Goal: Complete application form

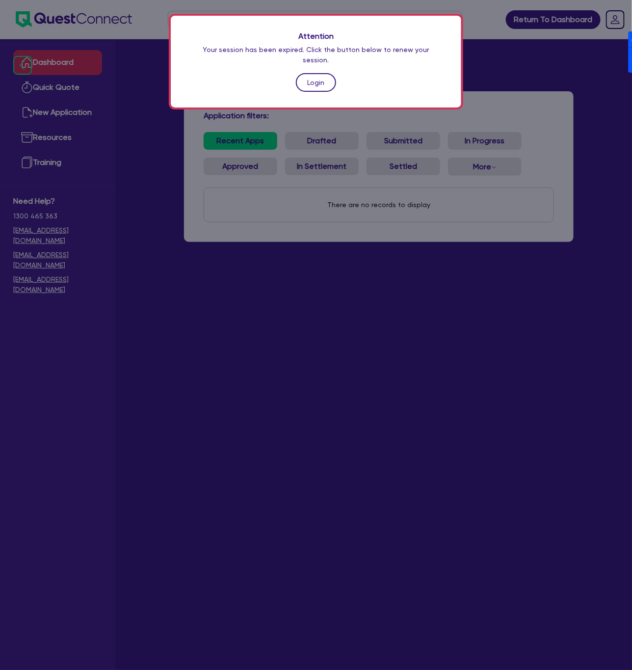
click at [305, 74] on link "Login" at bounding box center [316, 82] width 40 height 19
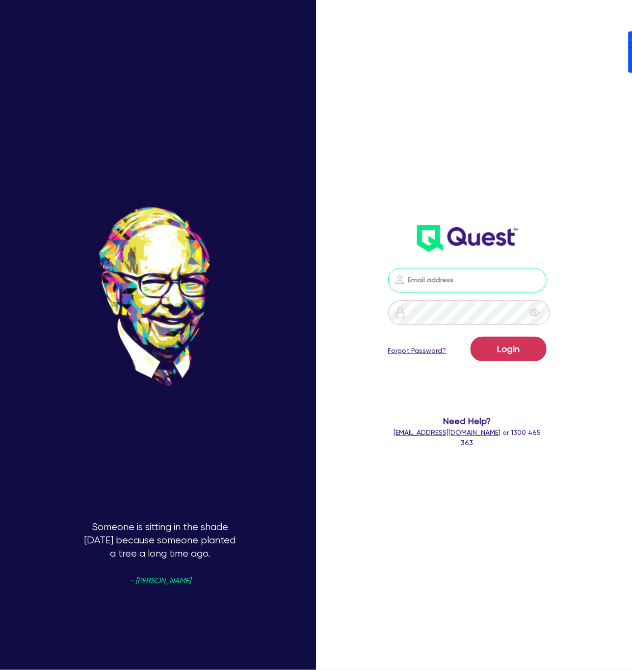
click at [457, 273] on input "email" at bounding box center [467, 280] width 159 height 25
click at [582, 226] on div "Login Forgot Password? Need Help? [EMAIL_ADDRESS][DOMAIN_NAME] or 1300 465 363" at bounding box center [476, 335] width 211 height 701
click at [467, 295] on nordpass-icon at bounding box center [467, 295] width 0 height 0
click at [0, 670] on nordpass-autofill-portal at bounding box center [0, 670] width 0 height 0
type input "[PERSON_NAME][EMAIL_ADDRESS][DOMAIN_NAME]"
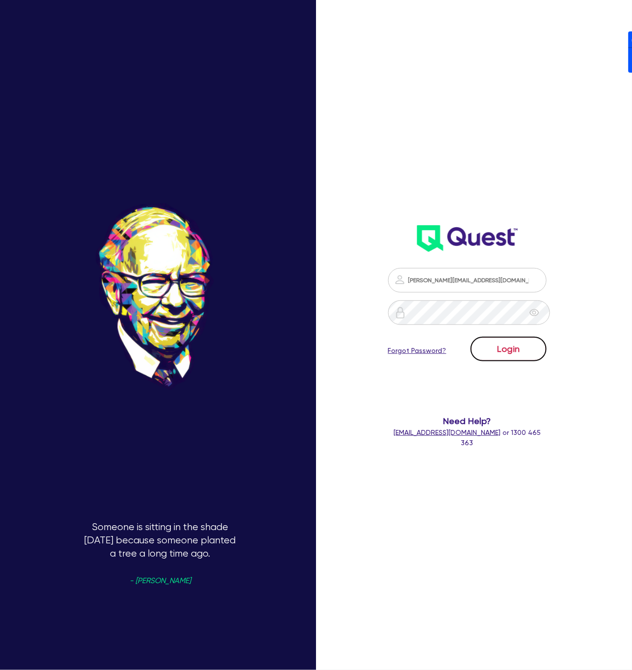
click at [515, 351] on button "Login" at bounding box center [509, 349] width 76 height 25
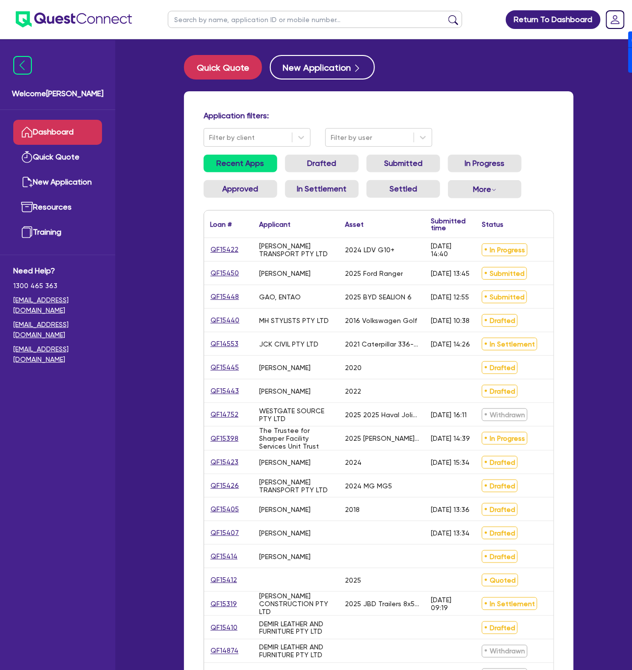
click at [271, 14] on input "text" at bounding box center [315, 19] width 295 height 17
type input "[PERSON_NAME]"
click at [446, 15] on button "submit" at bounding box center [454, 22] width 16 height 14
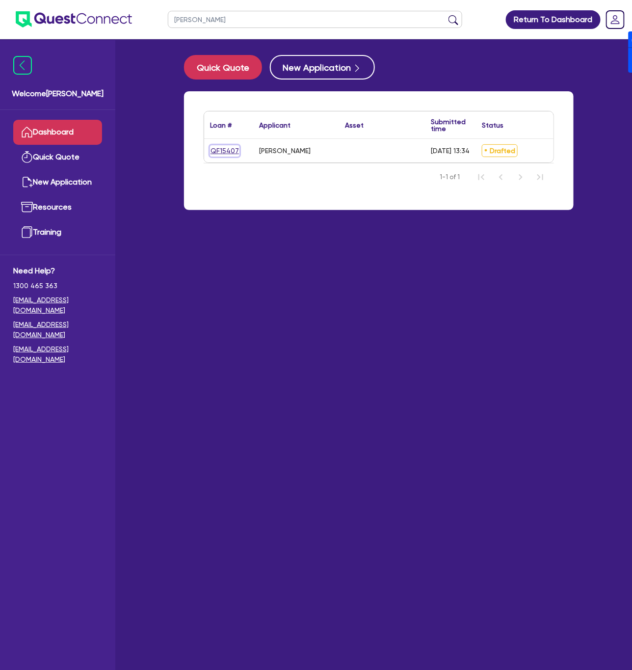
click at [214, 154] on link "QF15407" at bounding box center [224, 150] width 29 height 11
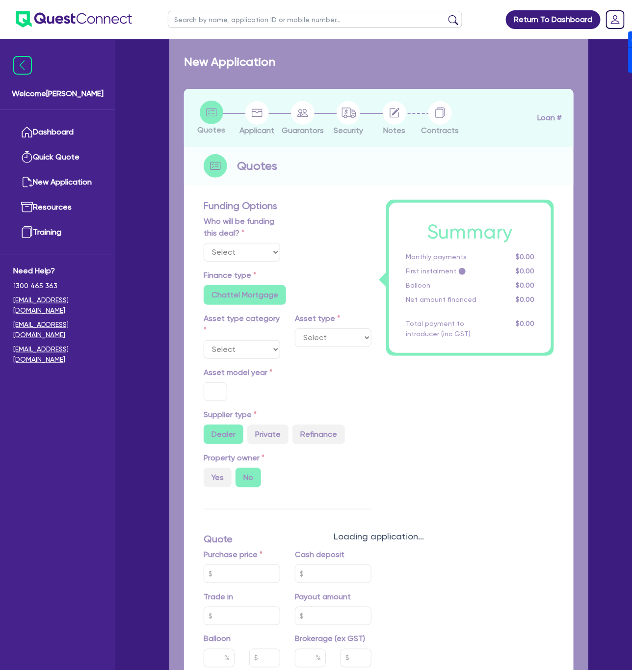
select select "Other"
radio input "false"
type input "60,000"
type input "4"
type input "2,539.16"
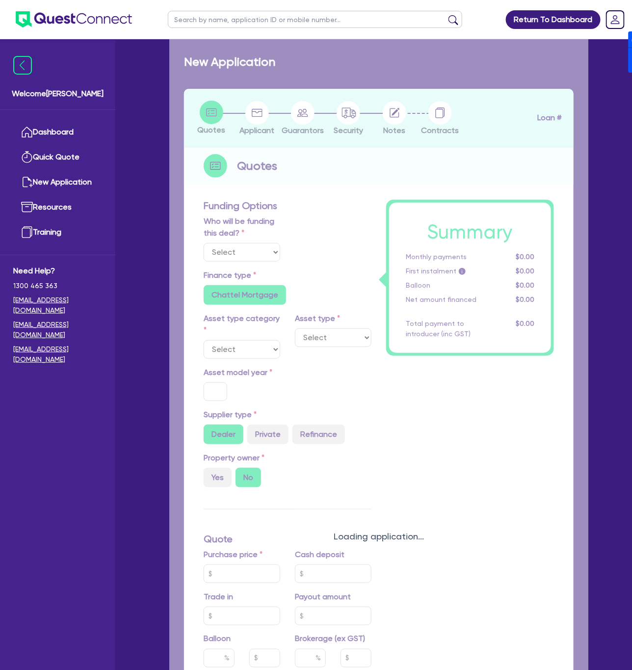
type input "9.69"
radio input "false"
type input "890"
type input "2,272.73"
radio input "true"
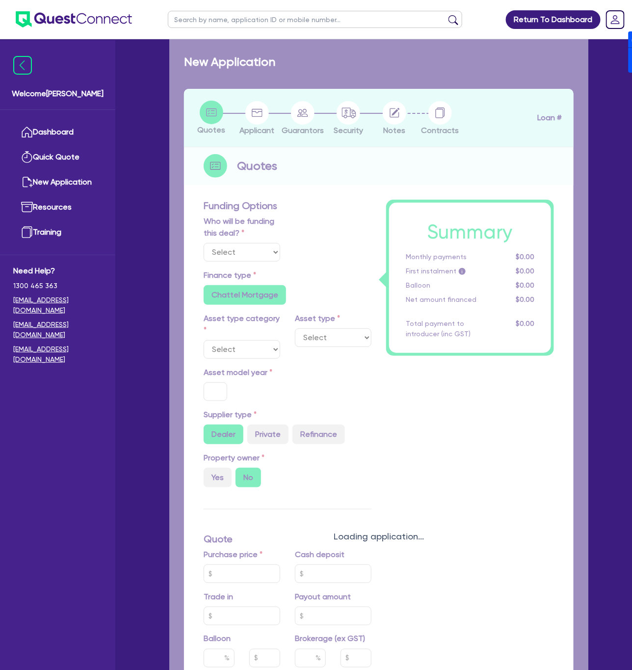
radio input "true"
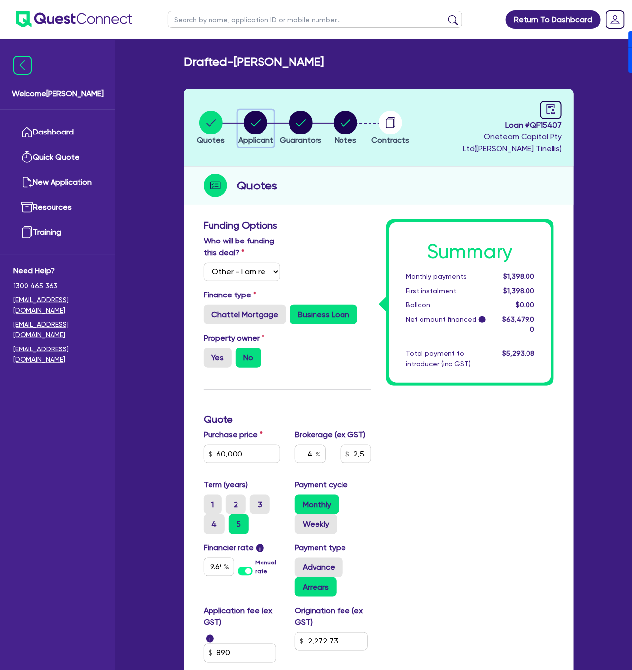
click at [263, 128] on circle "button" at bounding box center [256, 123] width 24 height 24
select select "SOLE_TRADER"
select select "ACCOMODATION_FOOD"
select select "HOTELS"
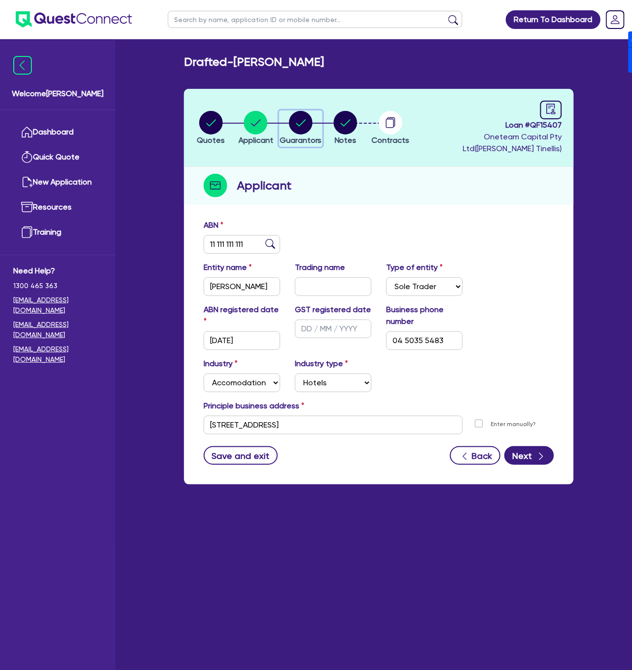
click at [313, 130] on circle "button" at bounding box center [301, 123] width 24 height 24
select select "MR"
select select "QLD"
select select "DE_FACTO"
select select "PROPERTY"
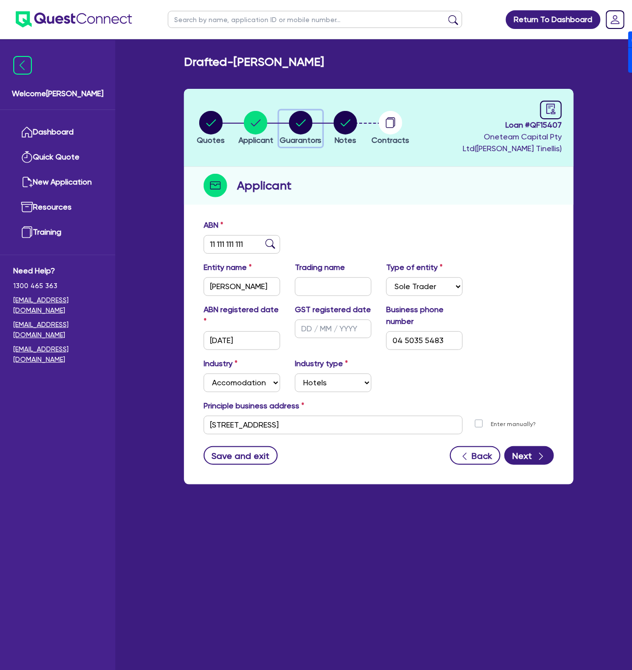
select select "INVESTMENT_PROPERTY"
select select "HOUSEHOLD_PERSONAL"
select select "CASH"
select select "OTHER"
select select "MORTGAGE"
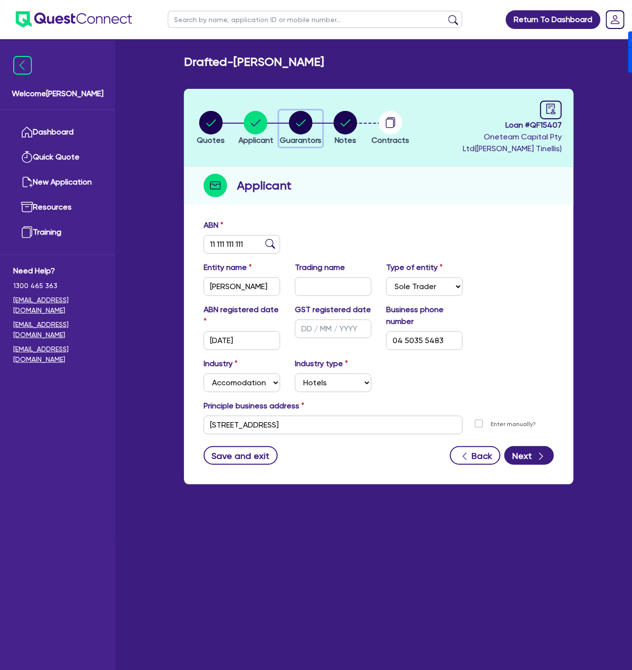
select select "MORTGAGE"
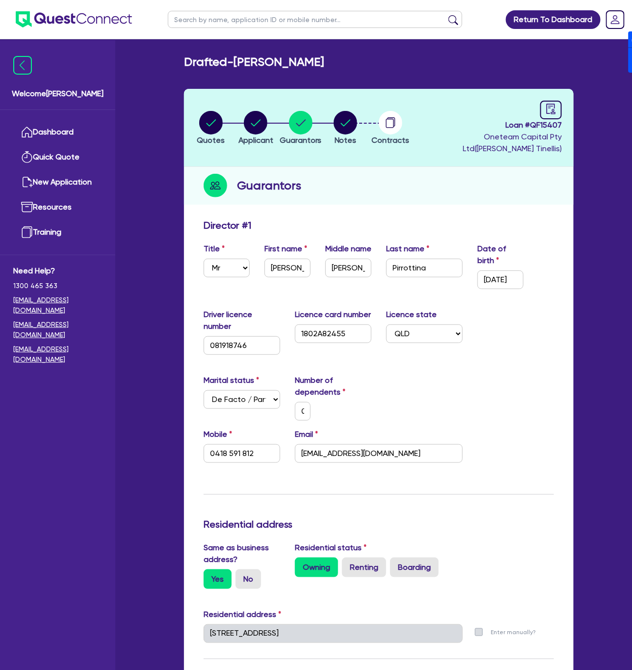
click at [373, 176] on div "Guarantors" at bounding box center [379, 186] width 390 height 38
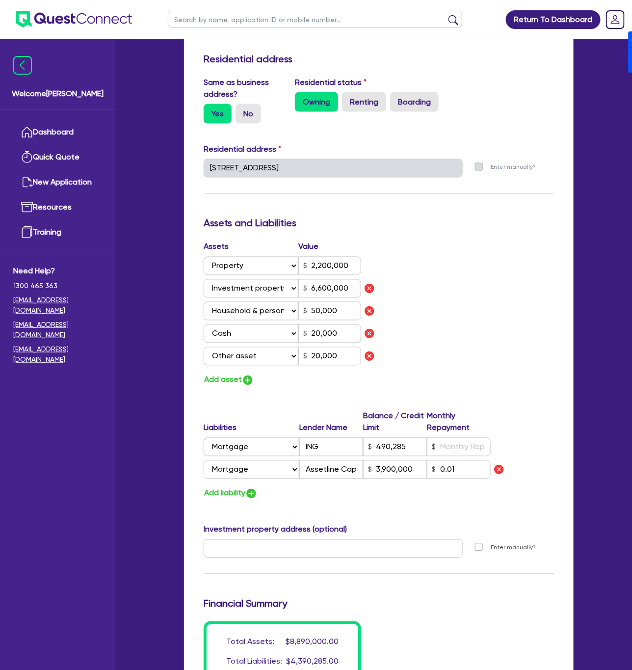
scroll to position [589, 0]
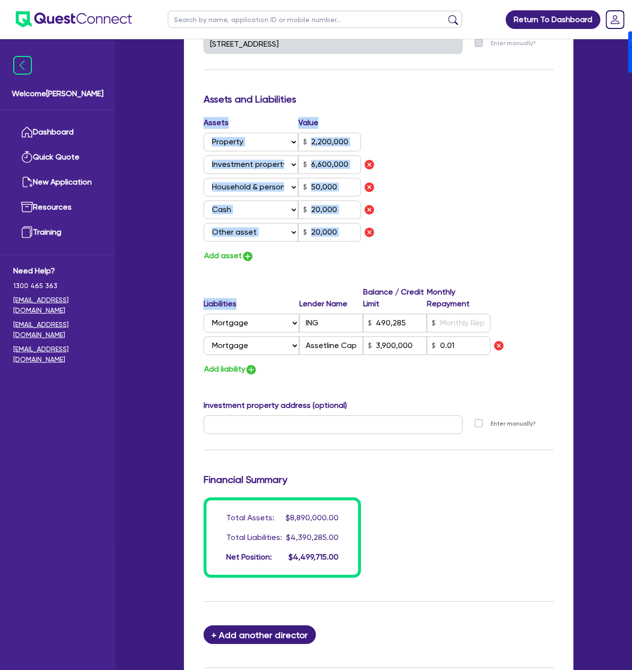
drag, startPoint x: 304, startPoint y: 292, endPoint x: 215, endPoint y: 117, distance: 196.5
click at [215, 117] on div "Update residential status for Director #1 Boarding is only acceptable when the …" at bounding box center [379, 104] width 350 height 948
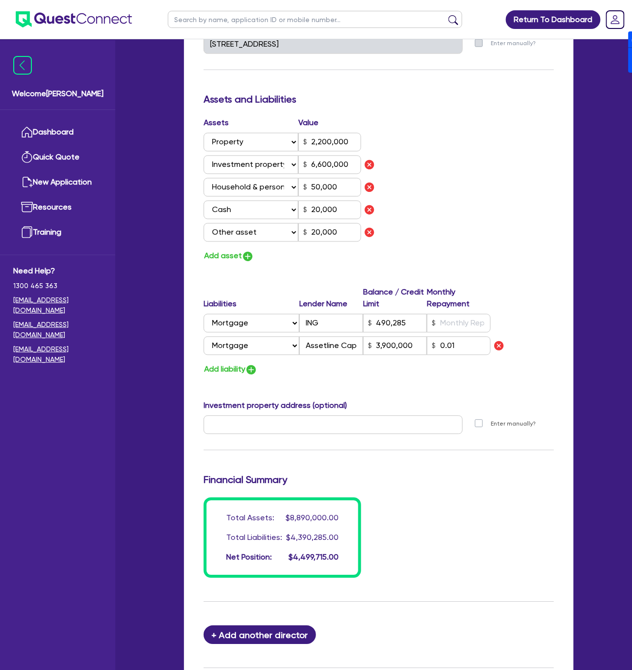
click at [215, 102] on h3 "Assets and Liabilities" at bounding box center [379, 100] width 350 height 12
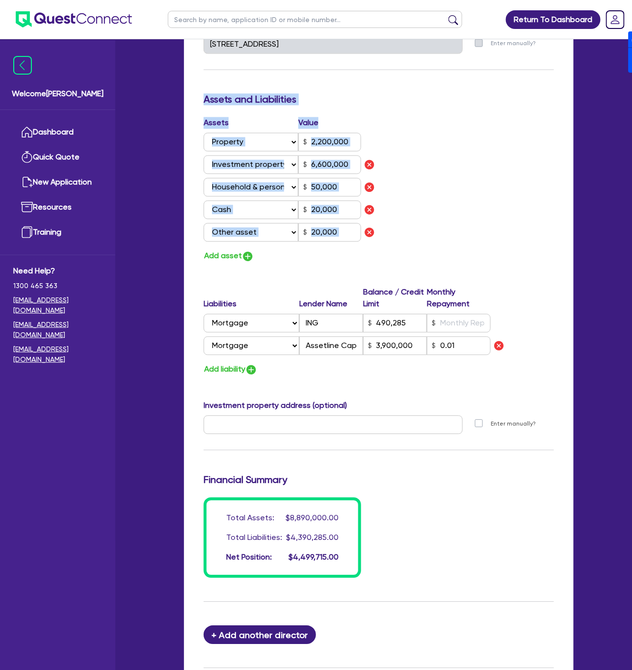
drag, startPoint x: 203, startPoint y: 100, endPoint x: 376, endPoint y: 261, distance: 235.5
click at [376, 261] on div "Update residential status for Director #1 Boarding is only acceptable when the …" at bounding box center [379, 104] width 350 height 948
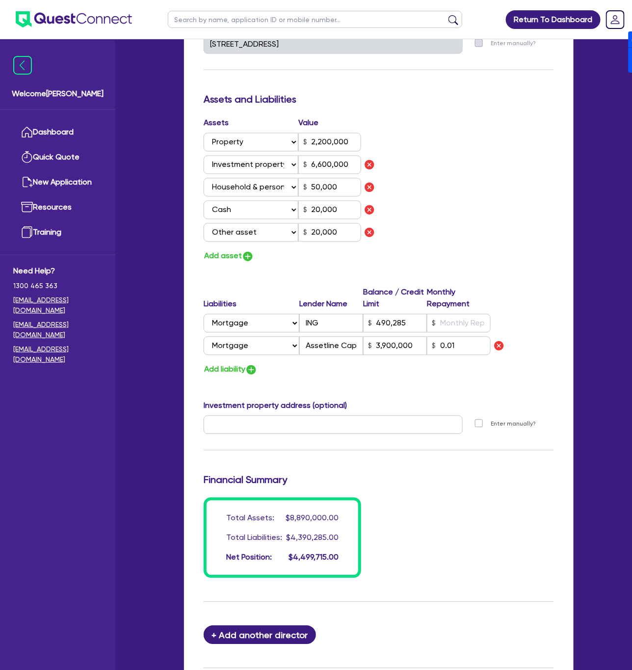
click at [322, 269] on div "Update residential status for Director #1 Boarding is only acceptable when the …" at bounding box center [379, 104] width 350 height 948
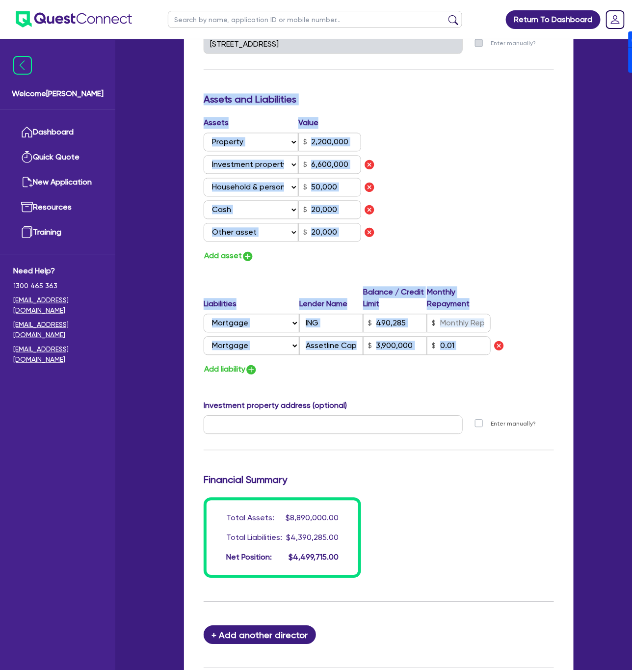
drag, startPoint x: 205, startPoint y: 96, endPoint x: 489, endPoint y: 372, distance: 395.8
click at [489, 372] on div "Update residential status for Director #1 Boarding is only acceptable when the …" at bounding box center [379, 104] width 350 height 948
click at [455, 230] on div "Assets Value Select Asset Cash Property Investment property Vehicle Truck Trail…" at bounding box center [378, 190] width 365 height 146
drag, startPoint x: 511, startPoint y: 299, endPoint x: 203, endPoint y: 103, distance: 364.8
click at [204, 103] on div "Update residential status for Director #1 Boarding is only acceptable when the …" at bounding box center [379, 104] width 350 height 948
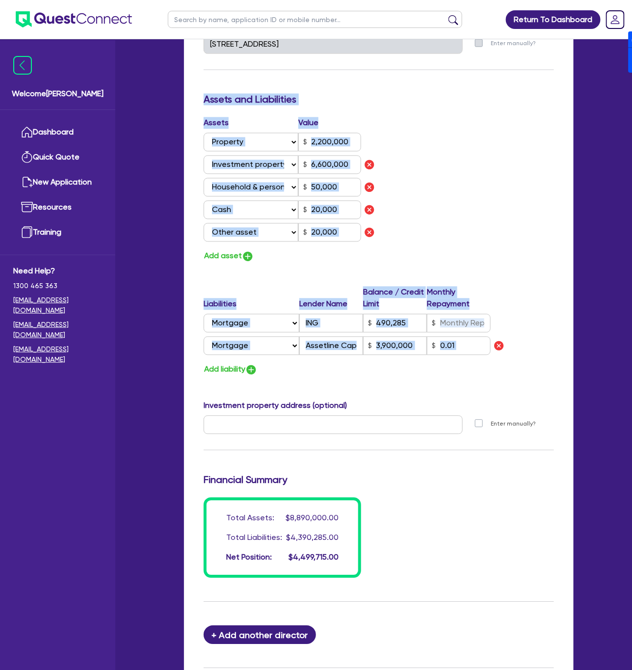
click at [204, 98] on h3 "Assets and Liabilities" at bounding box center [379, 100] width 350 height 12
drag, startPoint x: 204, startPoint y: 99, endPoint x: 458, endPoint y: 358, distance: 363.1
click at [458, 358] on div "Update residential status for Director #1 Boarding is only acceptable when the …" at bounding box center [379, 104] width 350 height 948
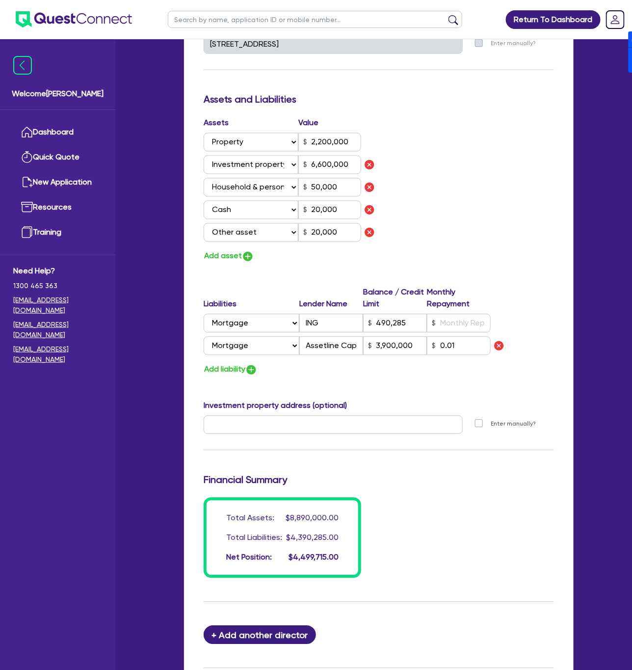
click at [452, 370] on div "Add liability" at bounding box center [378, 369] width 365 height 13
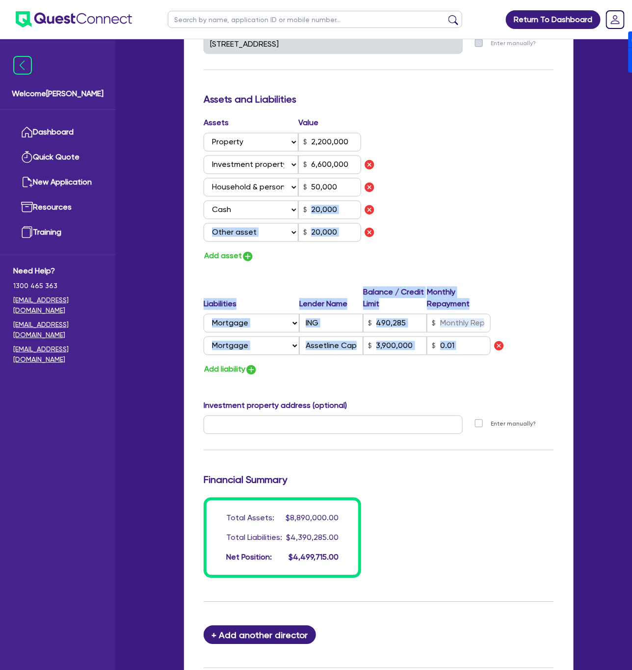
drag, startPoint x: 431, startPoint y: 362, endPoint x: 239, endPoint y: 207, distance: 246.7
click at [239, 207] on div "Update residential status for Director #1 Boarding is only acceptable when the …" at bounding box center [379, 104] width 350 height 948
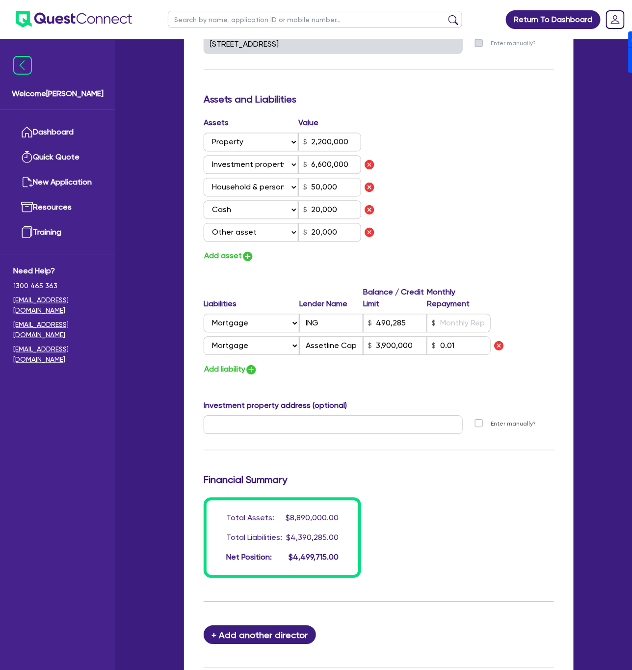
click at [461, 188] on div "Assets Value Select Asset Cash Property Investment property Vehicle Truck Trail…" at bounding box center [378, 190] width 365 height 146
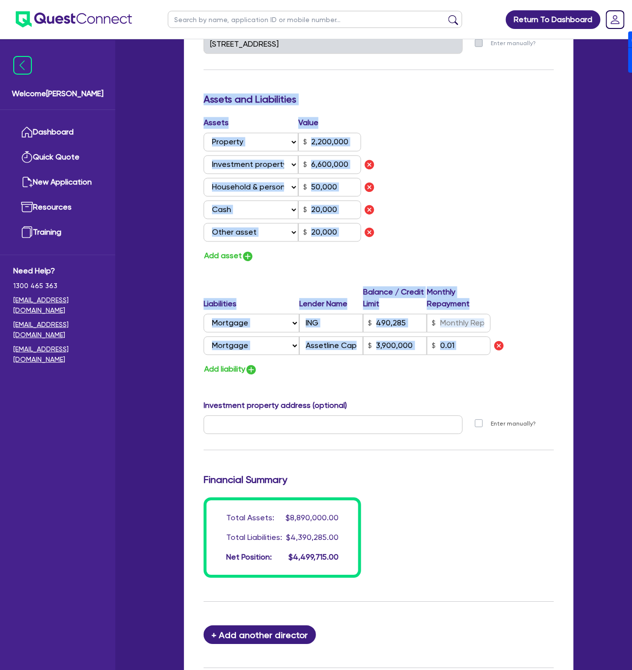
drag, startPoint x: 439, startPoint y: 372, endPoint x: 203, endPoint y: 105, distance: 356.1
click at [204, 105] on div "Update residential status for Director #1 Boarding is only acceptable when the …" at bounding box center [379, 104] width 350 height 948
click at [202, 102] on div "Assets and Liabilities" at bounding box center [378, 102] width 365 height 16
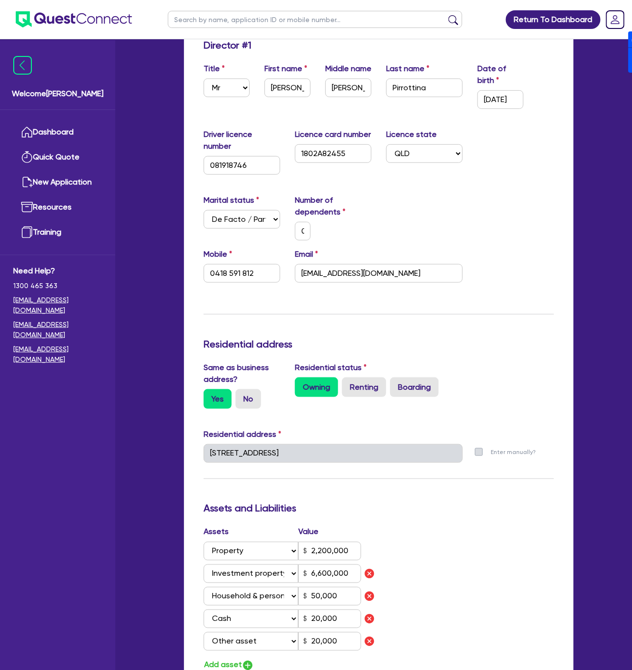
scroll to position [0, 0]
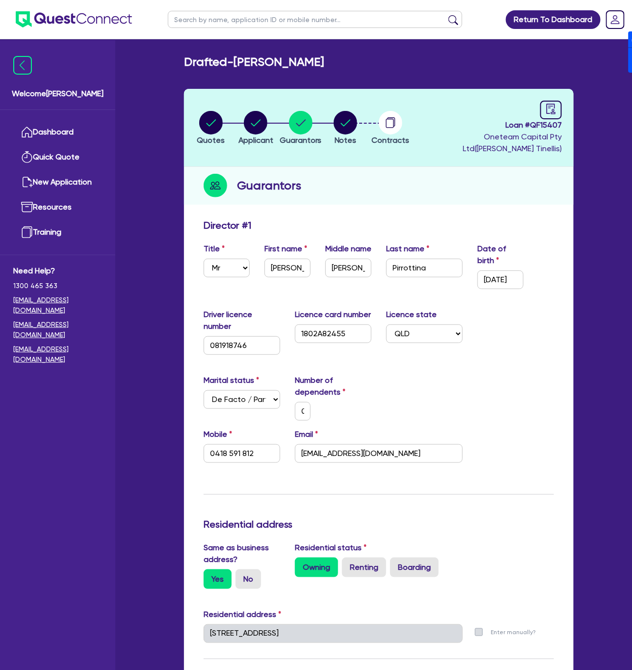
click at [379, 378] on div "Marital status Select [DEMOGRAPHIC_DATA] Married De Facto / Partner Number of d…" at bounding box center [378, 402] width 365 height 54
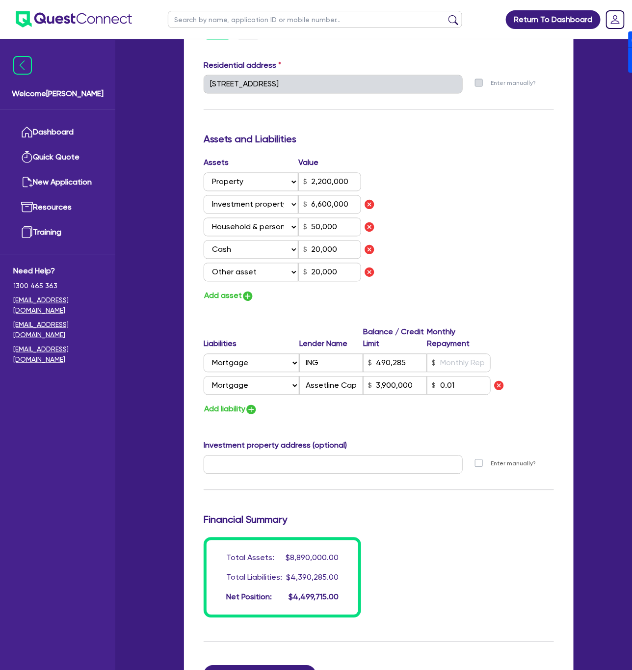
scroll to position [663, 0]
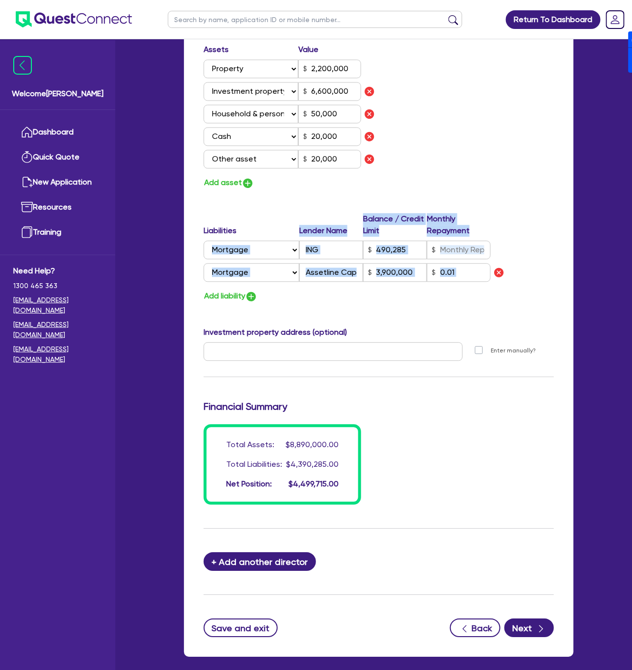
drag, startPoint x: 416, startPoint y: 302, endPoint x: 254, endPoint y: 226, distance: 179.2
click at [254, 226] on div "Liabilities Lender Name Balance / Credit Limit Monthly Repayment Select Liabili…" at bounding box center [378, 258] width 365 height 90
click at [327, 199] on div "Update residential status for Director #1 Boarding is only acceptable when the …" at bounding box center [379, 31] width 350 height 948
drag, startPoint x: 436, startPoint y: 291, endPoint x: 214, endPoint y: 215, distance: 235.3
click at [214, 215] on div "Liabilities Lender Name Balance / Credit Limit Monthly Repayment Select Liabili…" at bounding box center [378, 258] width 365 height 90
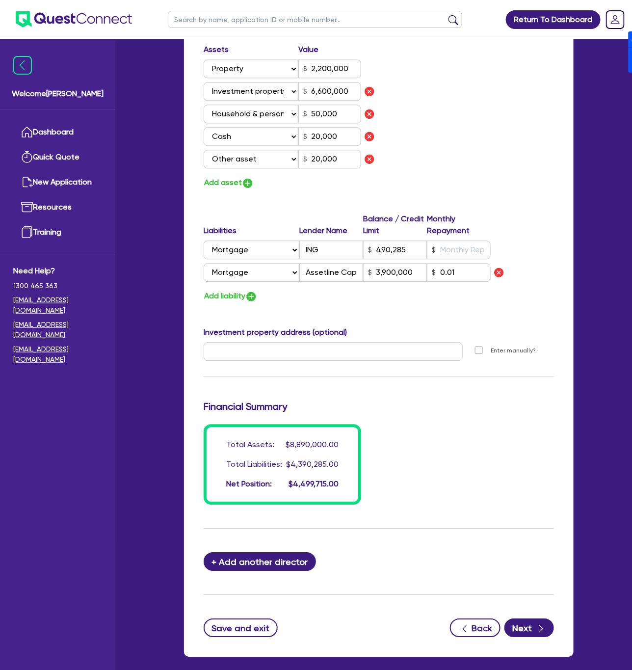
click at [214, 215] on div "Liabilities Lender Name Balance / Credit Limit Monthly Repayment" at bounding box center [347, 226] width 287 height 27
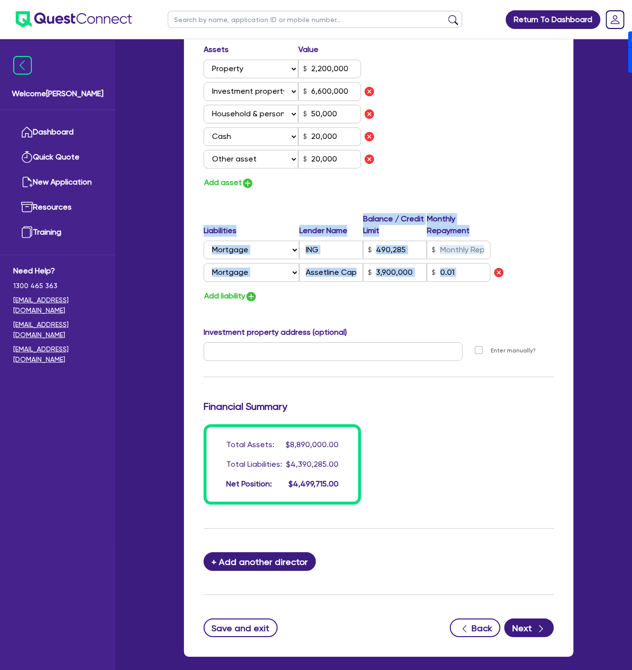
drag, startPoint x: 452, startPoint y: 298, endPoint x: 192, endPoint y: 221, distance: 271.2
click at [187, 224] on div "Update residential status for Director #1 Boarding is only acceptable when the …" at bounding box center [379, 104] width 390 height 1105
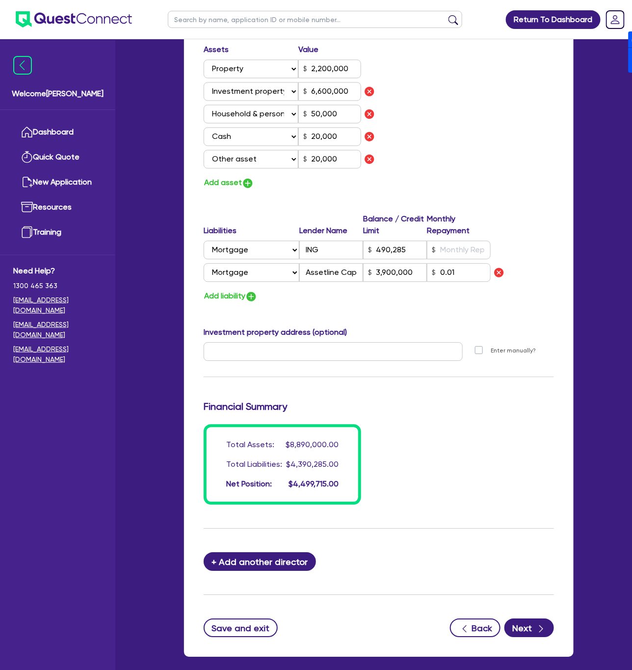
click at [235, 215] on div "Liabilities Lender Name Balance / Credit Limit Monthly Repayment" at bounding box center [347, 226] width 287 height 27
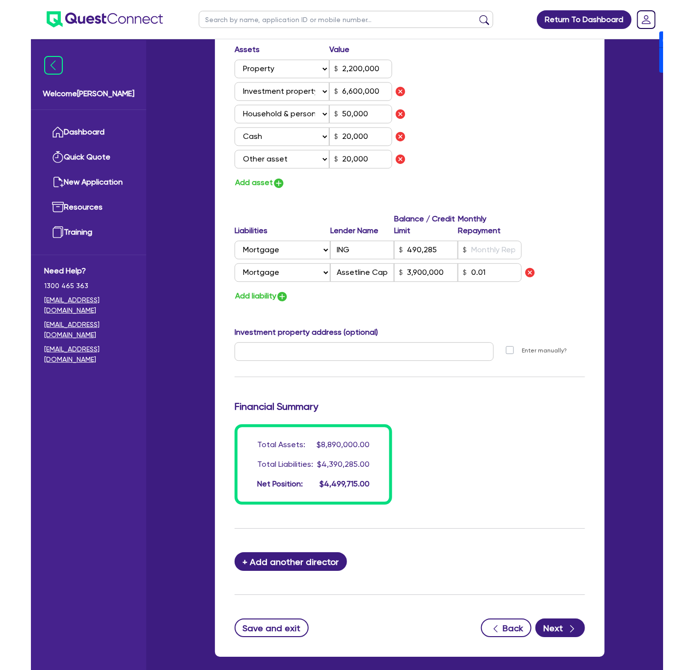
scroll to position [640, 0]
